Goal: Information Seeking & Learning: Find specific fact

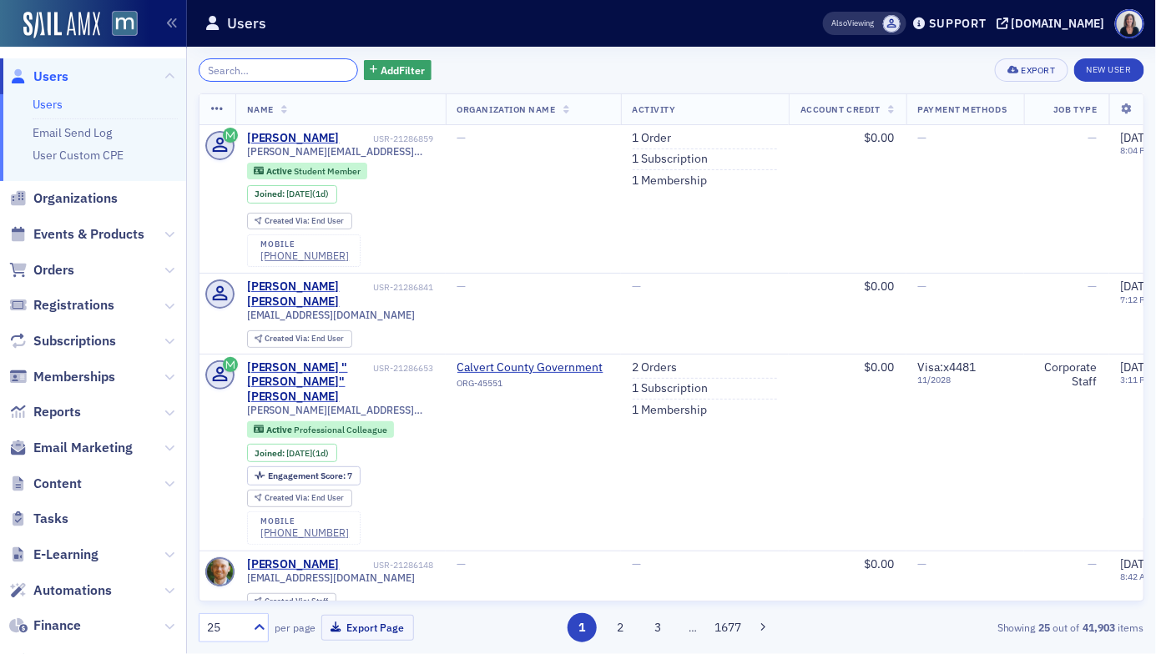
paste input "[PERSON_NAME][EMAIL_ADDRESS][DOMAIN_NAME]"
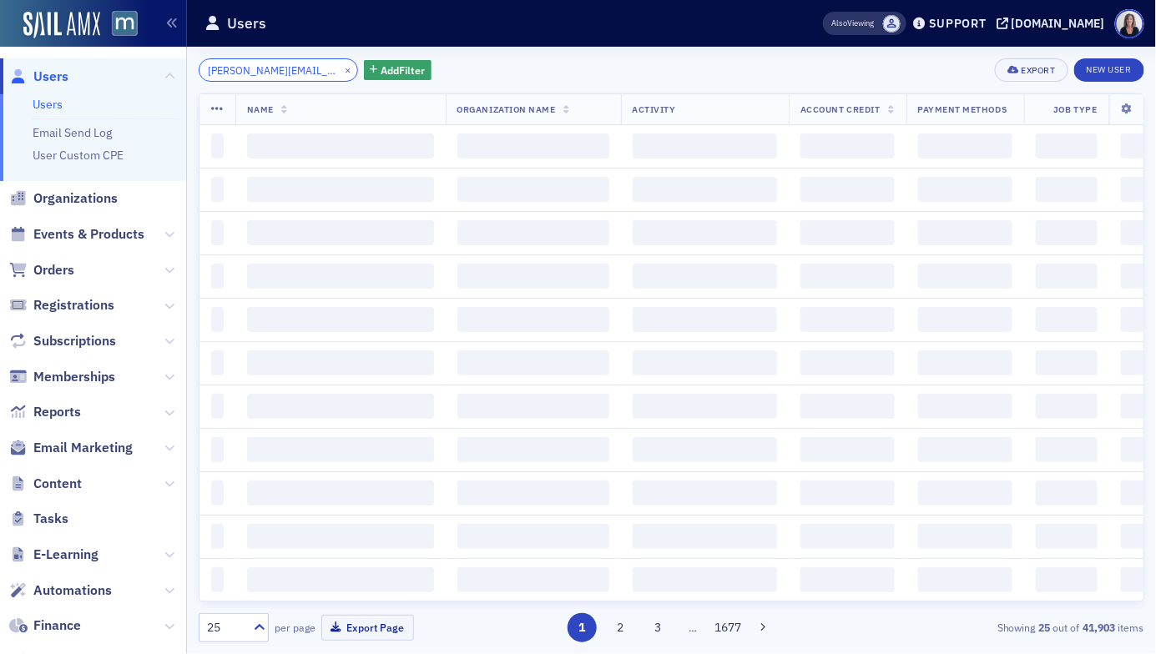
scroll to position [0, 34]
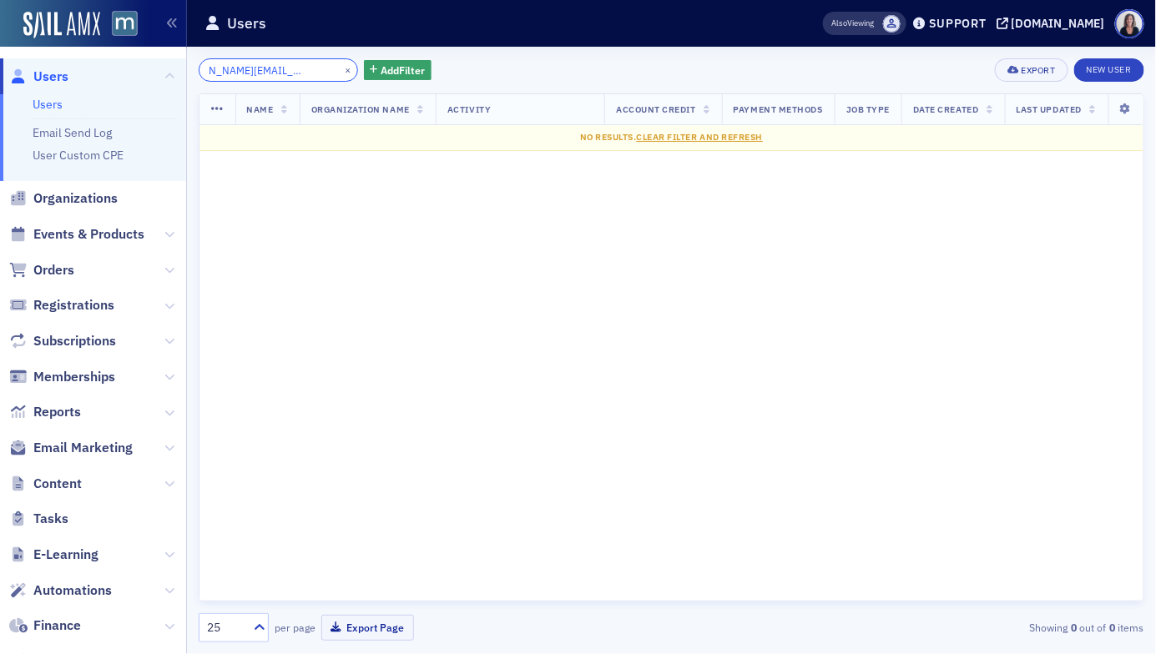
type input "[PERSON_NAME][EMAIL_ADDRESS][DOMAIN_NAME]"
click at [63, 76] on span "Users" at bounding box center [50, 77] width 35 height 18
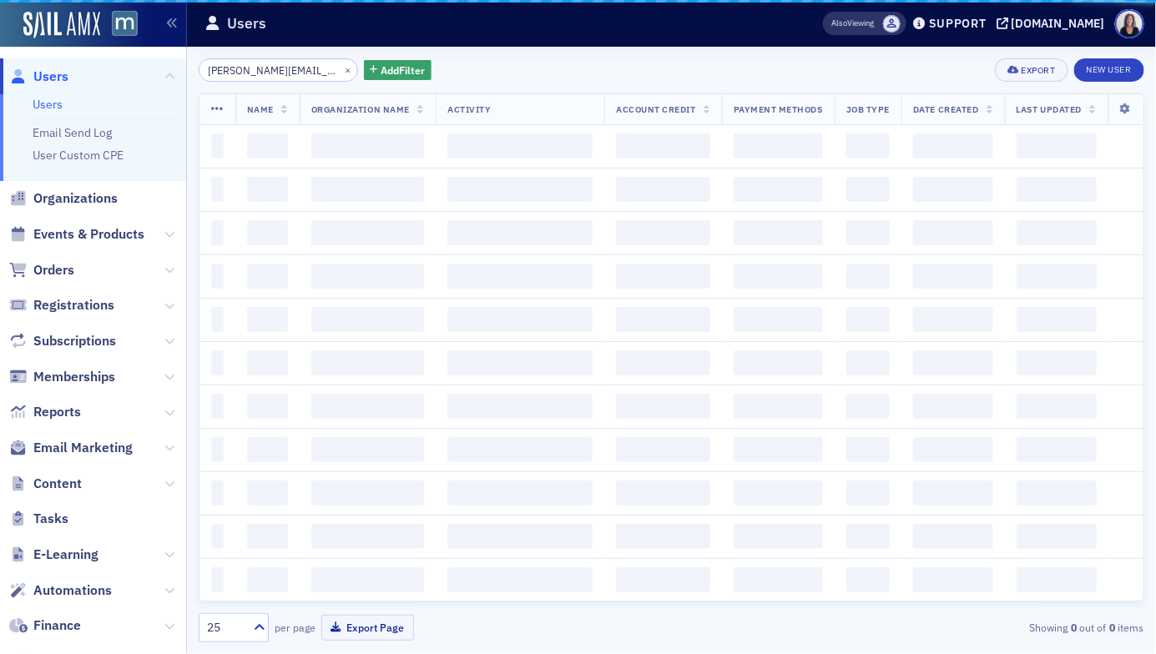
scroll to position [0, 35]
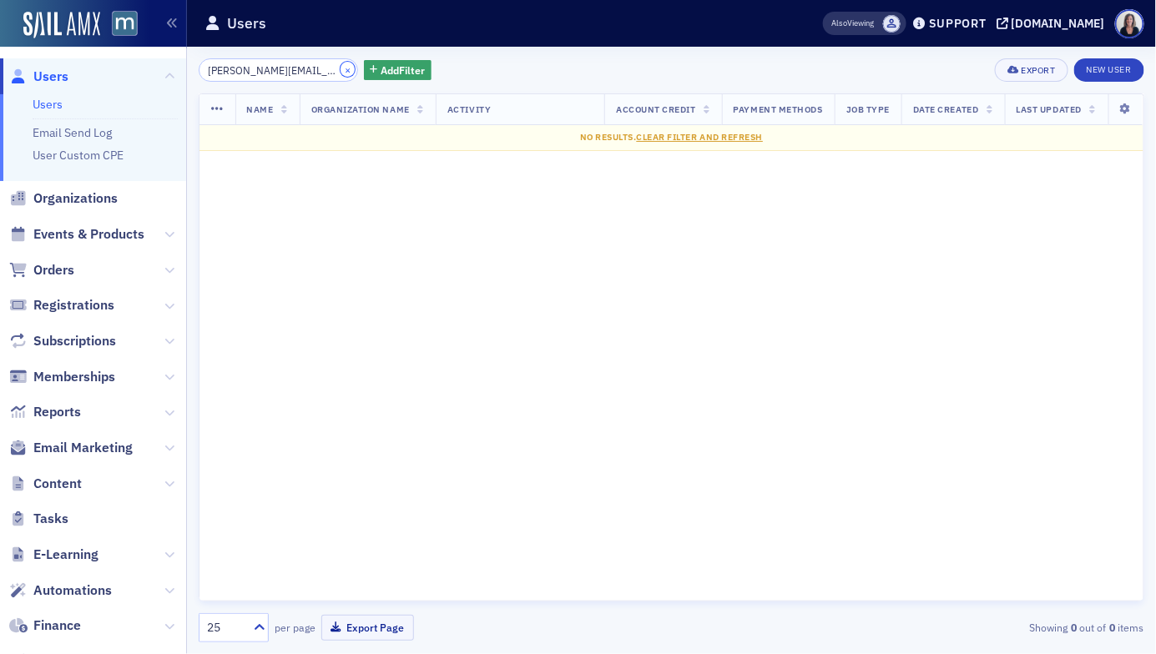
click at [341, 67] on button "×" at bounding box center [348, 69] width 15 height 15
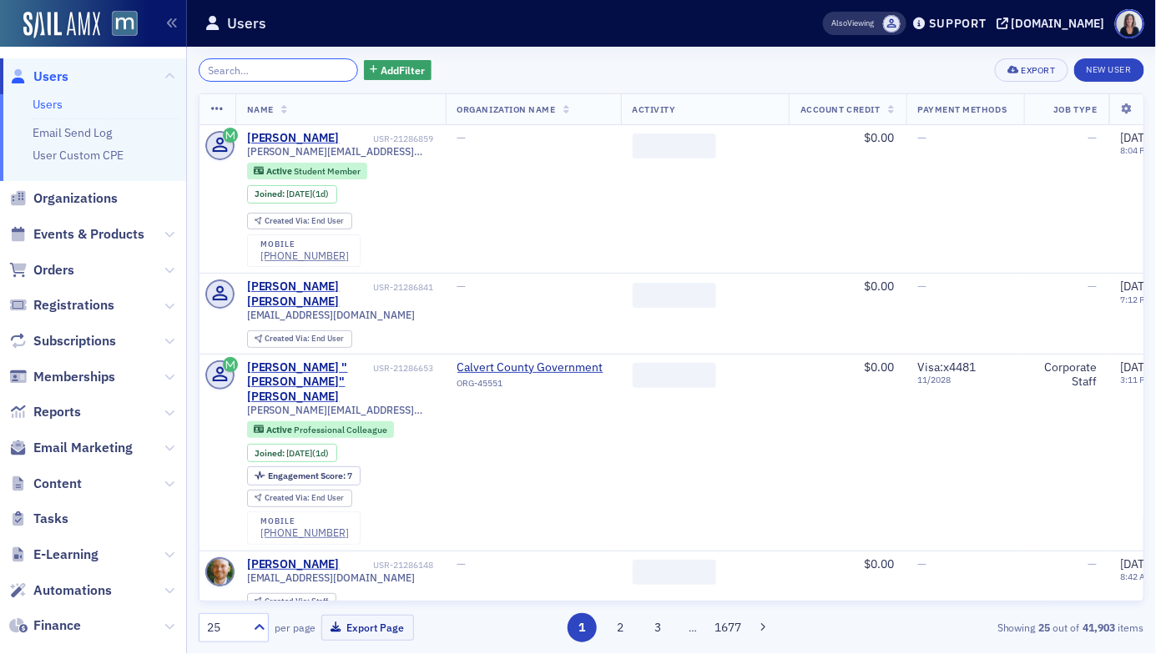
click at [295, 78] on input "search" at bounding box center [278, 69] width 159 height 23
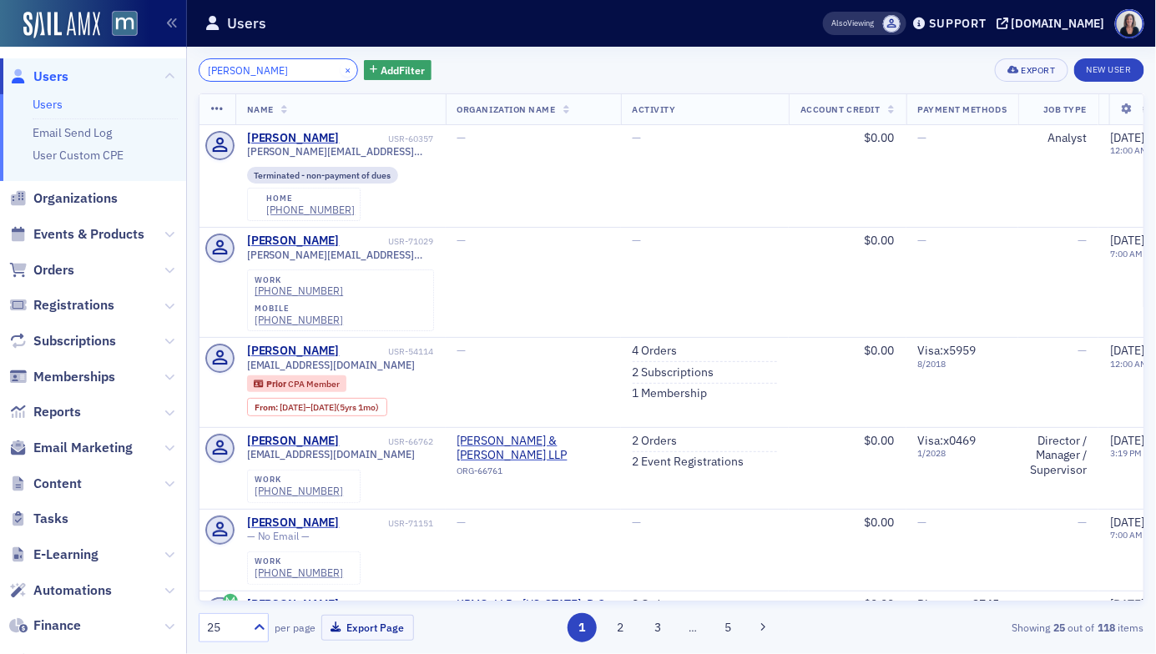
type input "[PERSON_NAME]"
click at [341, 70] on button "×" at bounding box center [348, 69] width 15 height 15
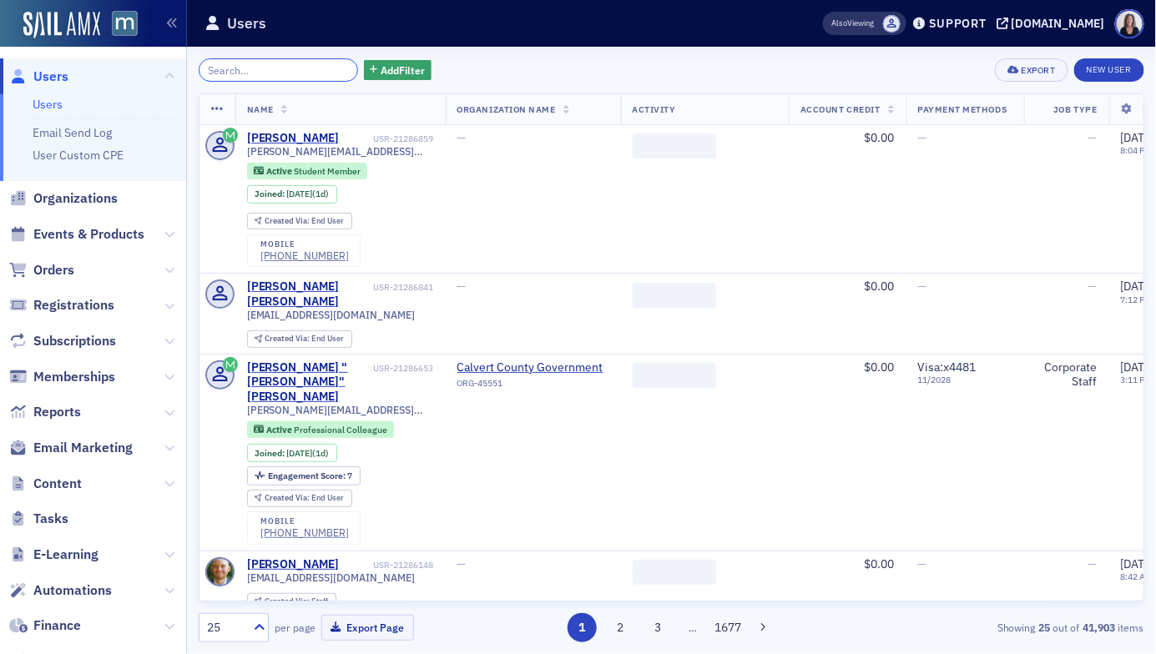
click at [312, 69] on input "search" at bounding box center [278, 69] width 159 height 23
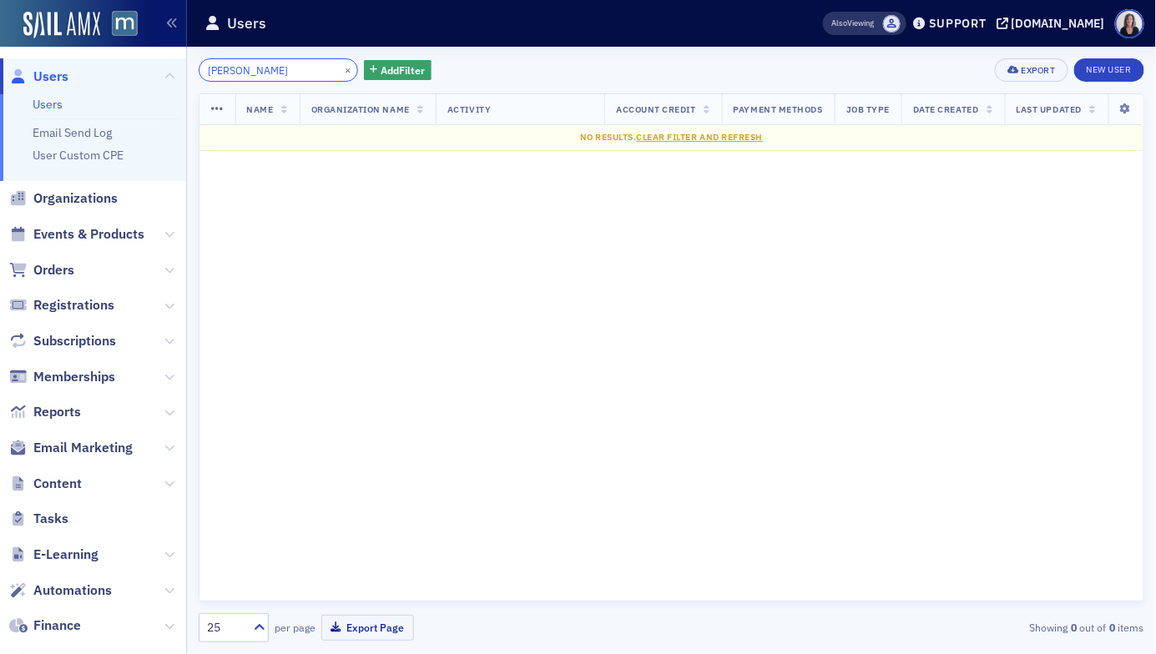
type input "[PERSON_NAME]"
click at [341, 69] on button "×" at bounding box center [348, 69] width 15 height 15
